Goal: Information Seeking & Learning: Check status

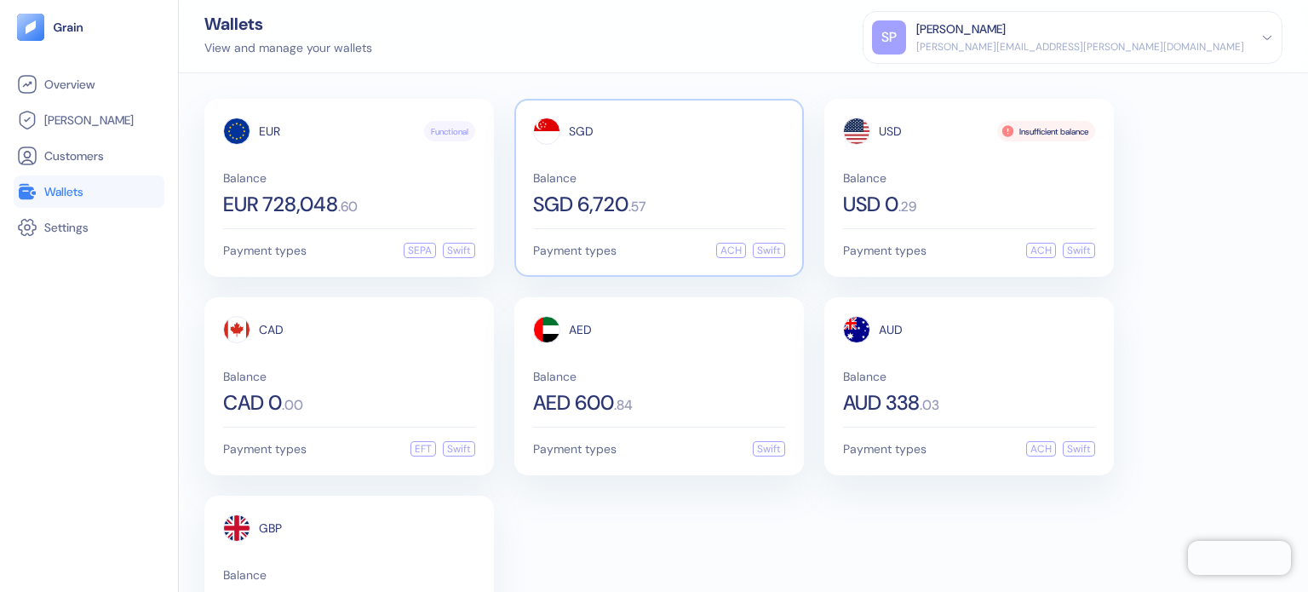
click at [598, 199] on span "SGD 6,720" at bounding box center [580, 204] width 95 height 20
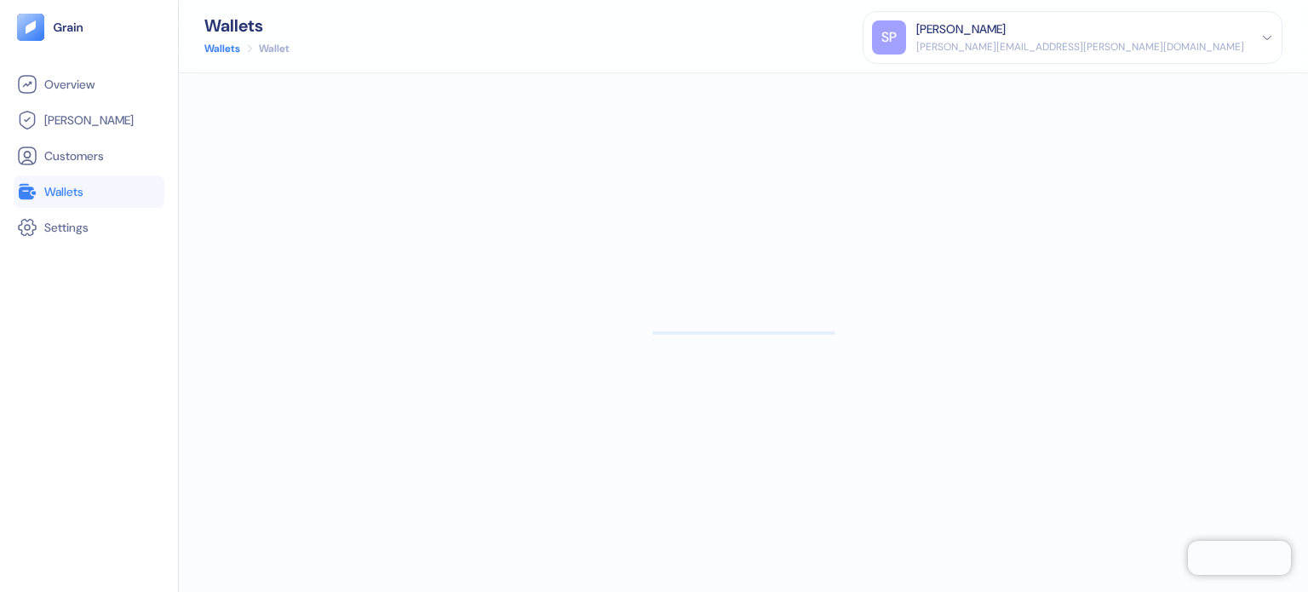
click at [112, 176] on li "Wallets" at bounding box center [89, 191] width 151 height 32
click at [86, 192] on link "Wallets" at bounding box center [89, 191] width 144 height 20
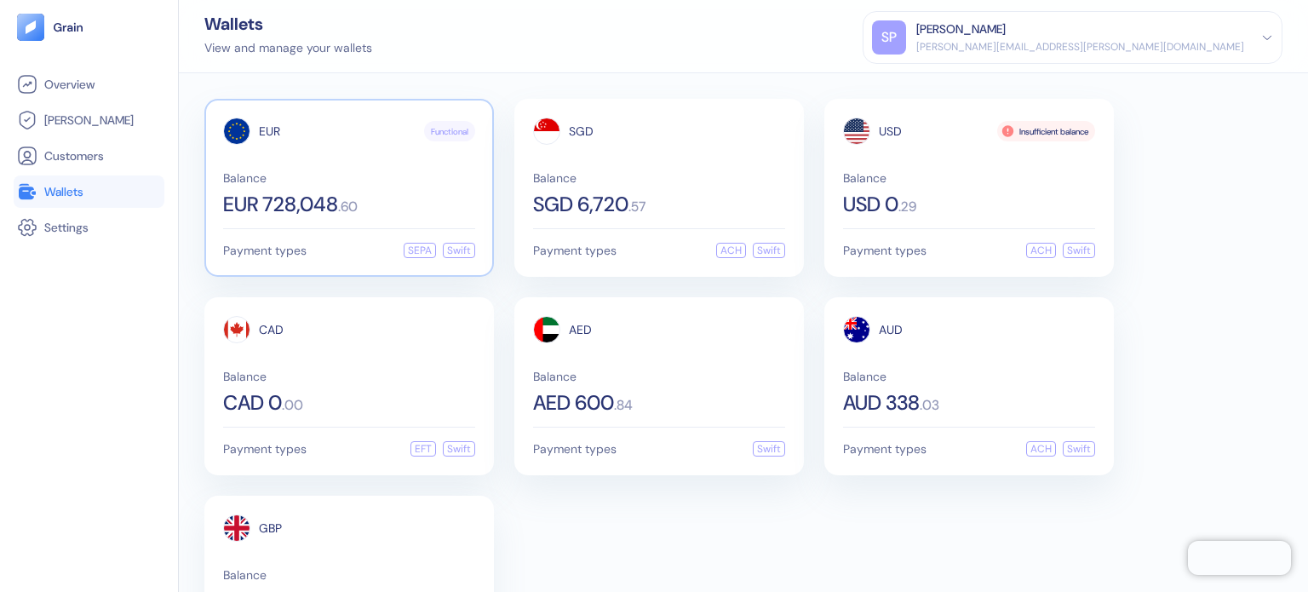
click at [340, 163] on div "EUR Functional Balance EUR 728,048 . 60" at bounding box center [349, 165] width 252 height 97
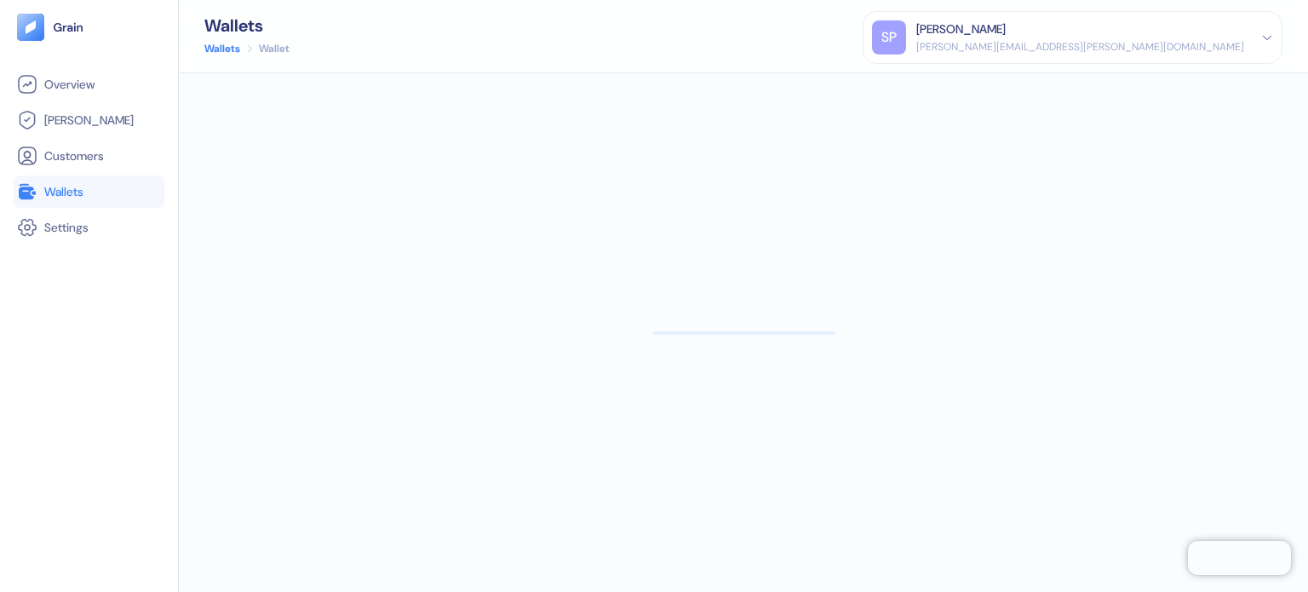
click at [119, 197] on link "Wallets" at bounding box center [89, 191] width 144 height 20
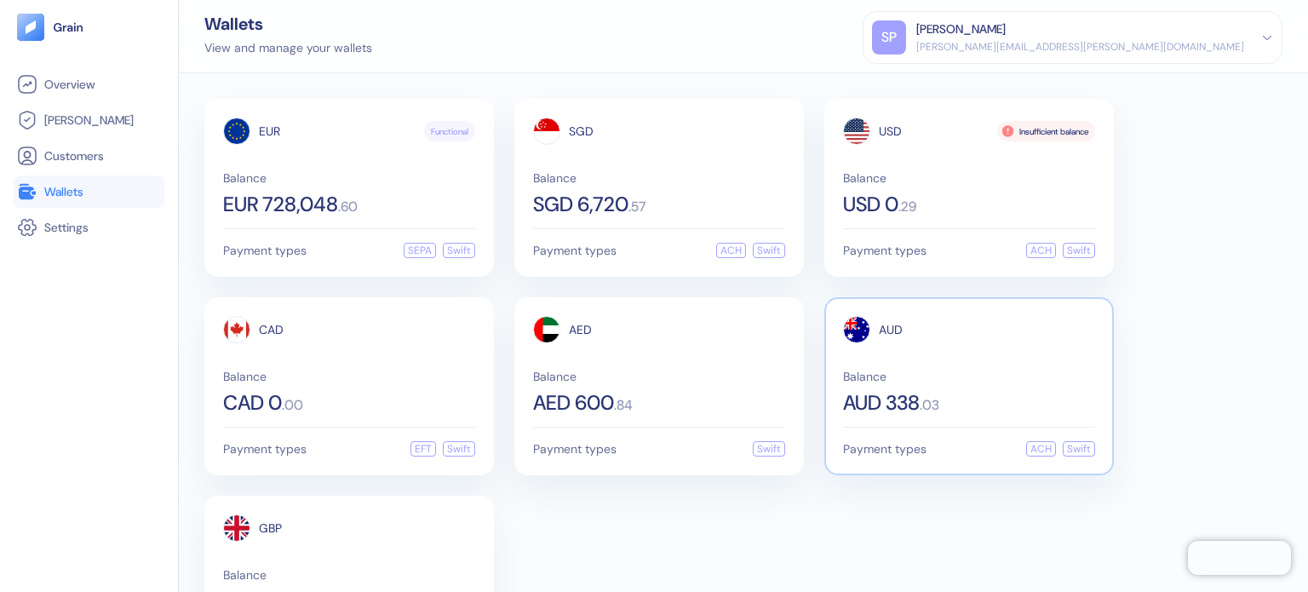
click at [896, 373] on span "Balance" at bounding box center [969, 376] width 252 height 12
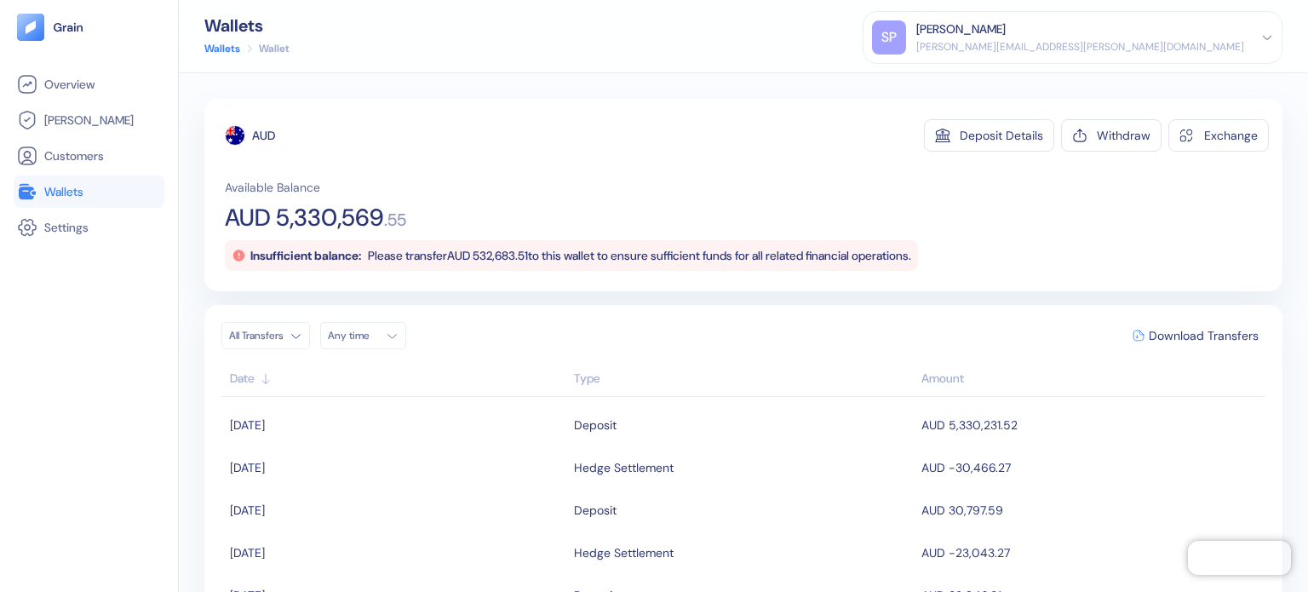
click at [317, 206] on span "AUD 5,330,569" at bounding box center [304, 218] width 159 height 24
click at [612, 146] on div "AUD Deposit Details Withdraw Exchange" at bounding box center [747, 135] width 1044 height 32
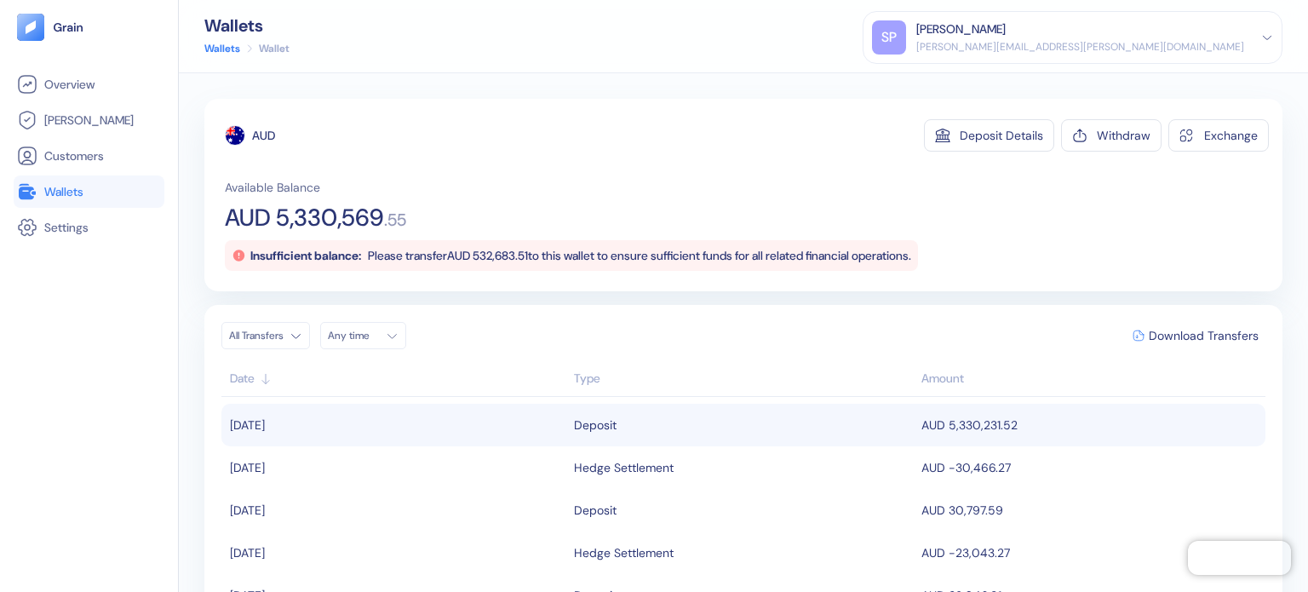
click at [956, 421] on td "AUD 5,330,231.52" at bounding box center [1091, 425] width 348 height 43
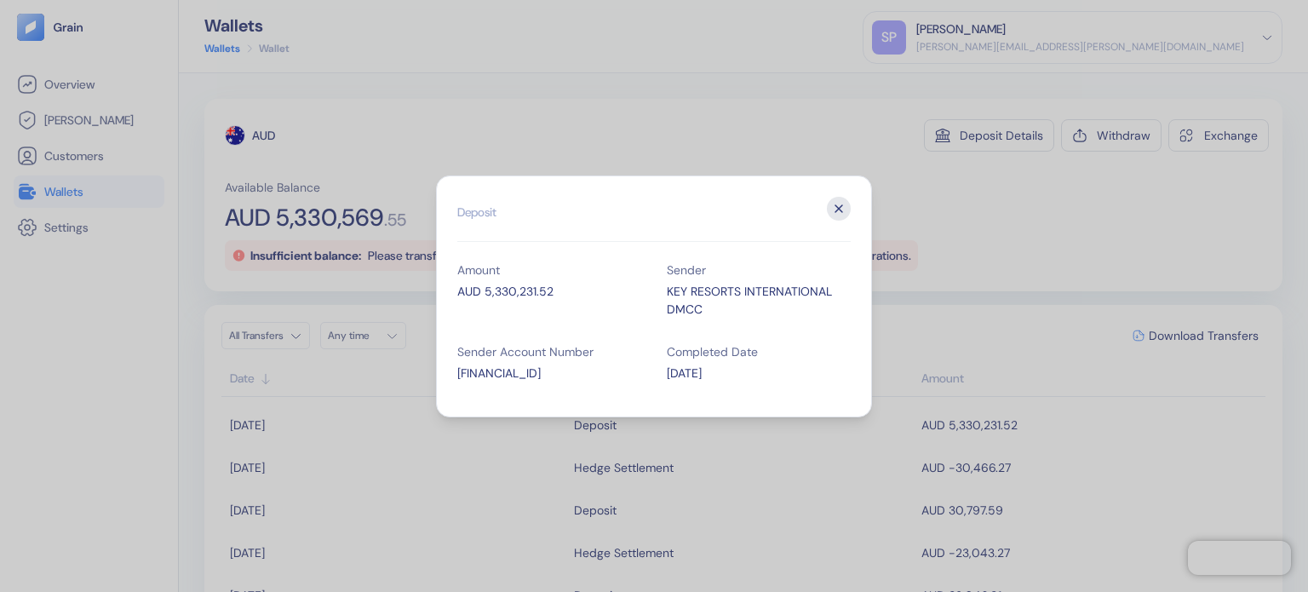
click at [839, 210] on icon "button" at bounding box center [839, 209] width 24 height 24
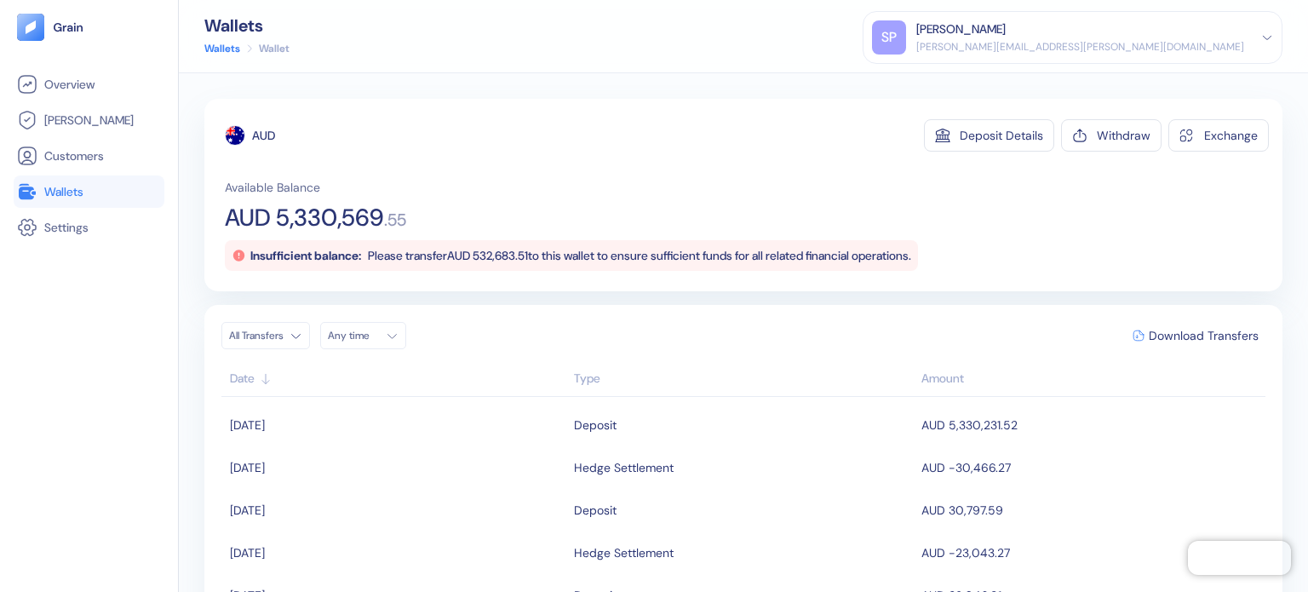
click at [313, 227] on span "AUD 5,330,569" at bounding box center [304, 218] width 159 height 24
copy span "5,330,569"
click at [347, 213] on span "AUD 5,330,569" at bounding box center [304, 218] width 159 height 24
click at [65, 197] on span "Wallets" at bounding box center [63, 191] width 39 height 17
